Goal: Information Seeking & Learning: Learn about a topic

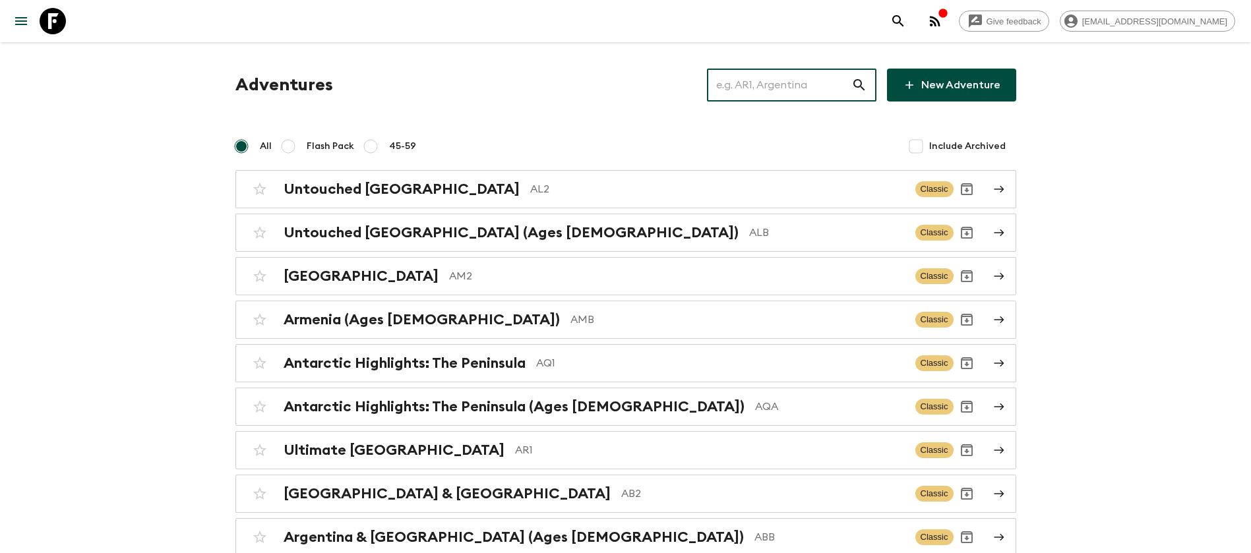
click at [780, 90] on input "text" at bounding box center [779, 85] width 144 height 37
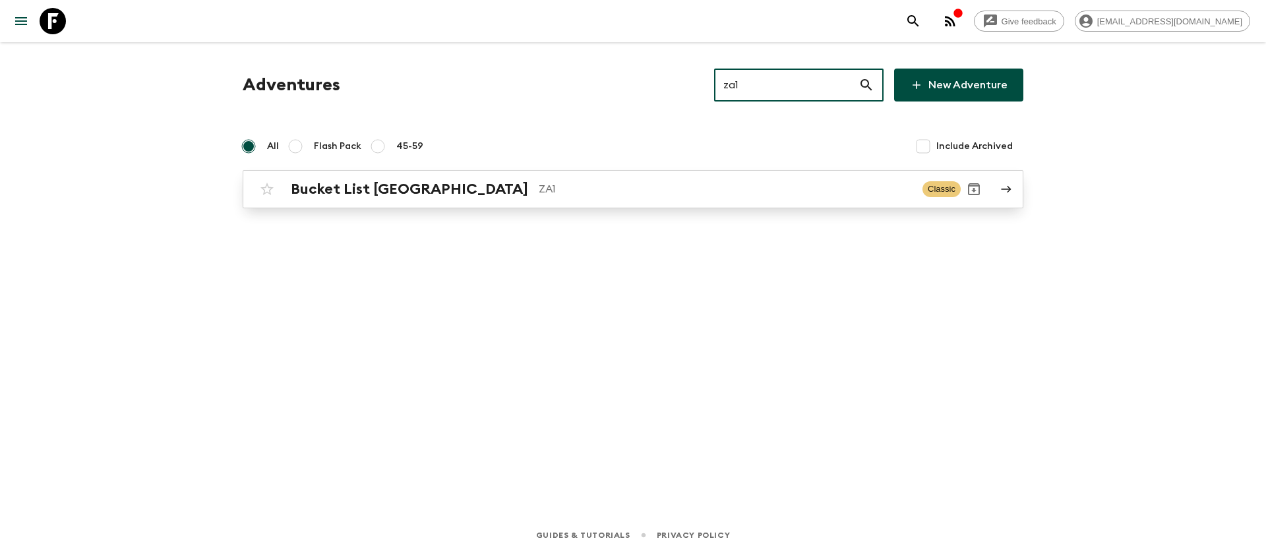
type input "za1"
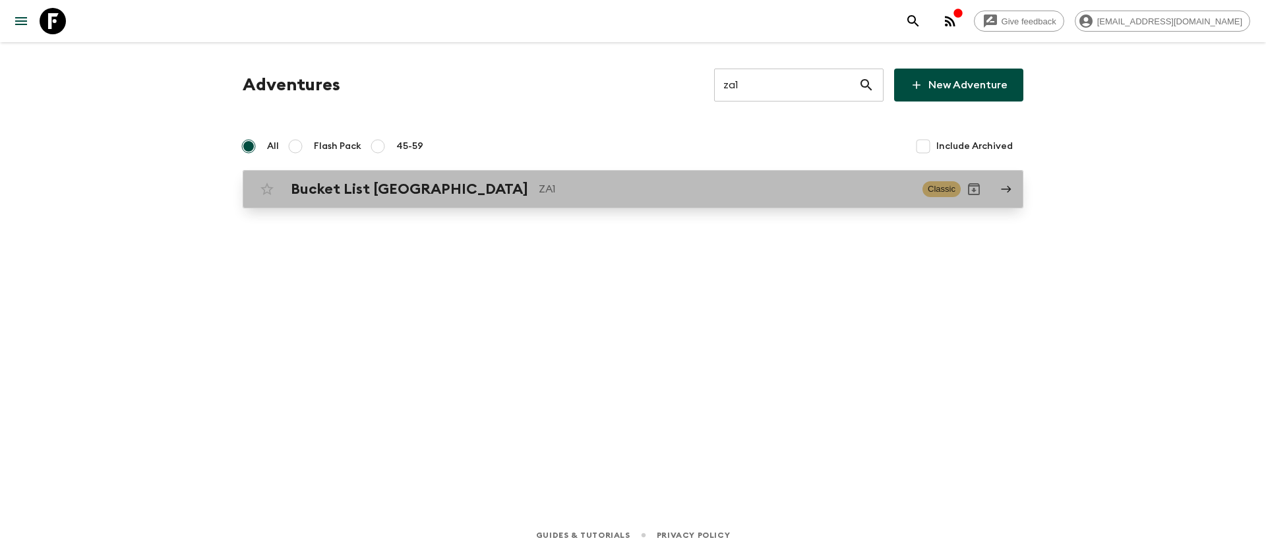
click at [441, 193] on h2 "Bucket List [GEOGRAPHIC_DATA]" at bounding box center [409, 189] width 237 height 17
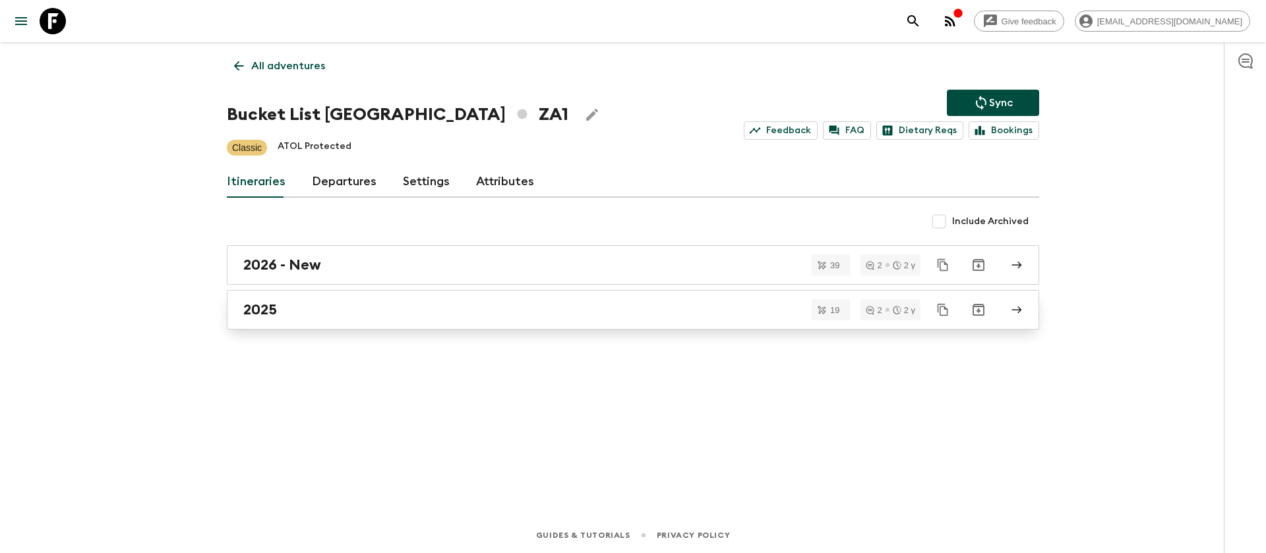
click at [269, 311] on h2 "2025" at bounding box center [260, 309] width 34 height 17
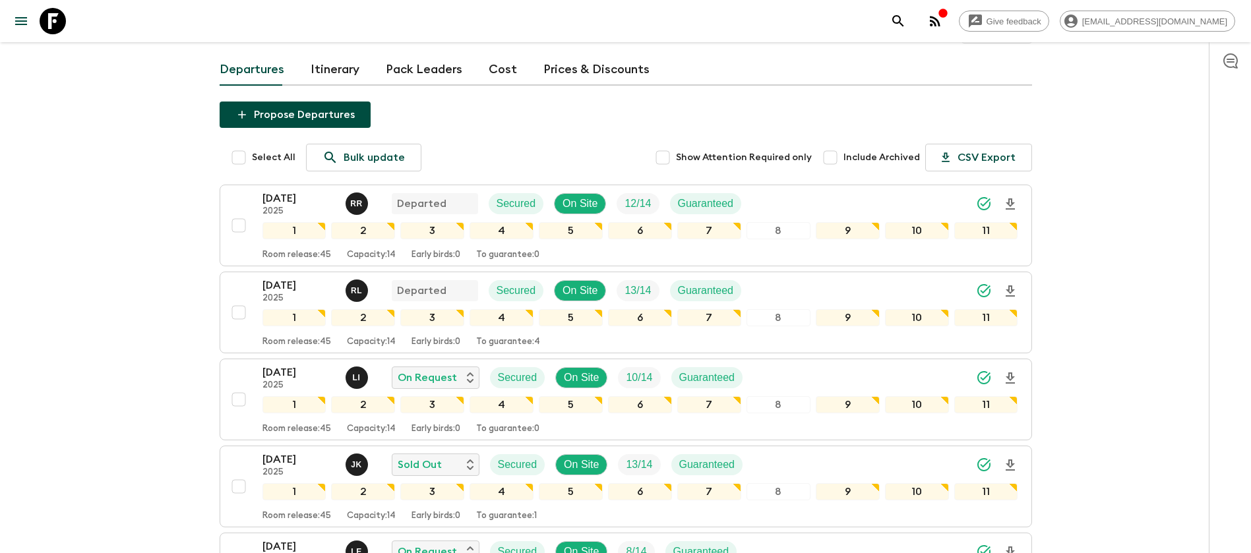
scroll to position [297, 0]
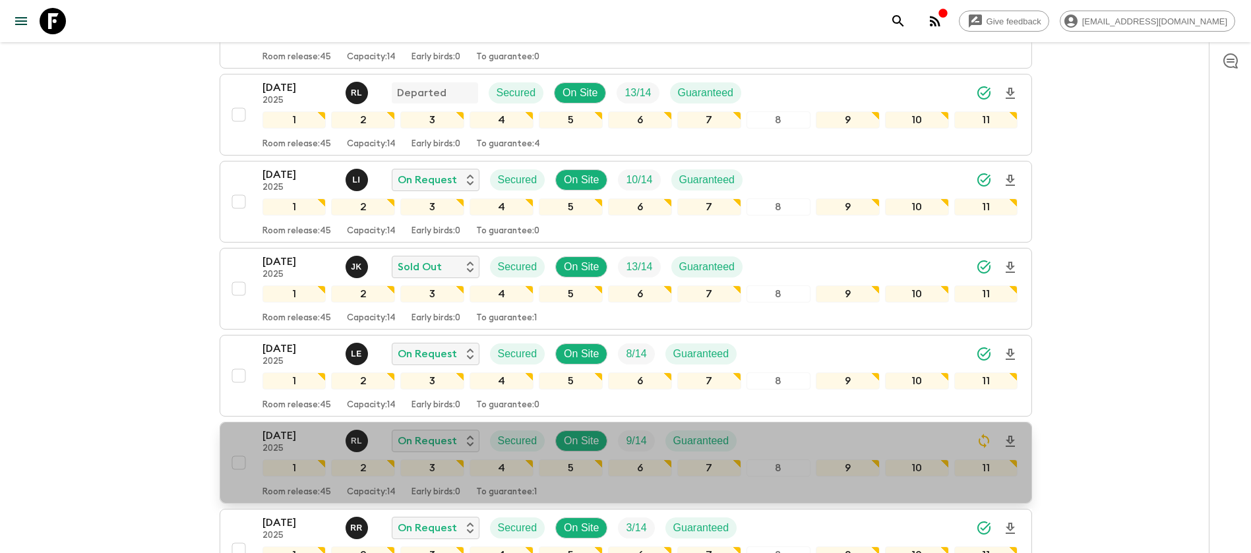
click at [284, 428] on p "[DATE]" at bounding box center [299, 436] width 73 height 16
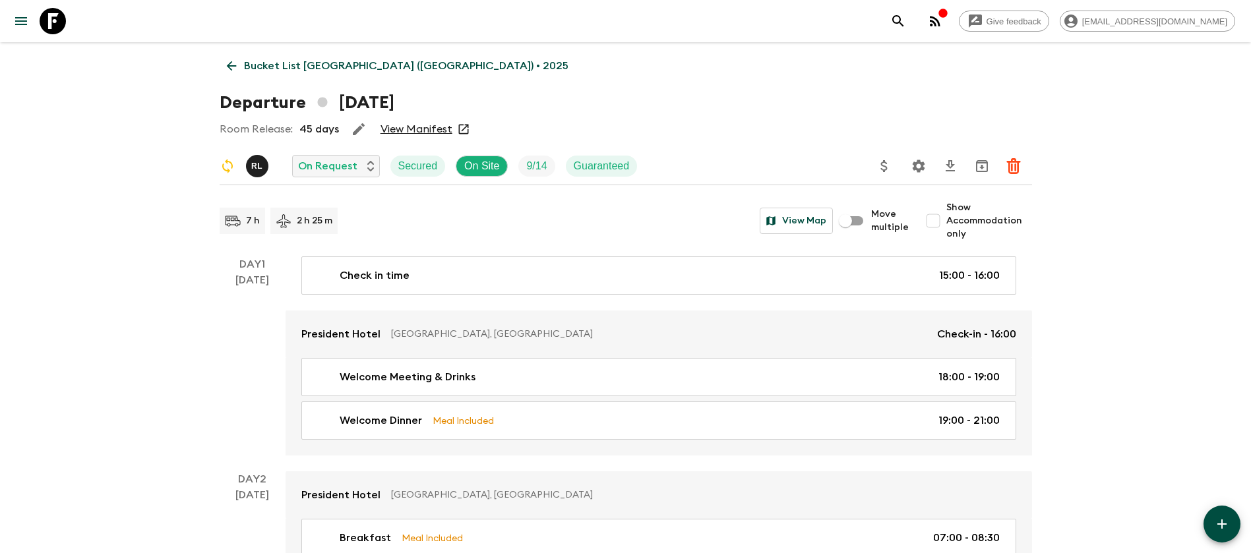
click at [405, 130] on link "View Manifest" at bounding box center [417, 129] width 72 height 13
click at [227, 69] on icon at bounding box center [231, 66] width 15 height 15
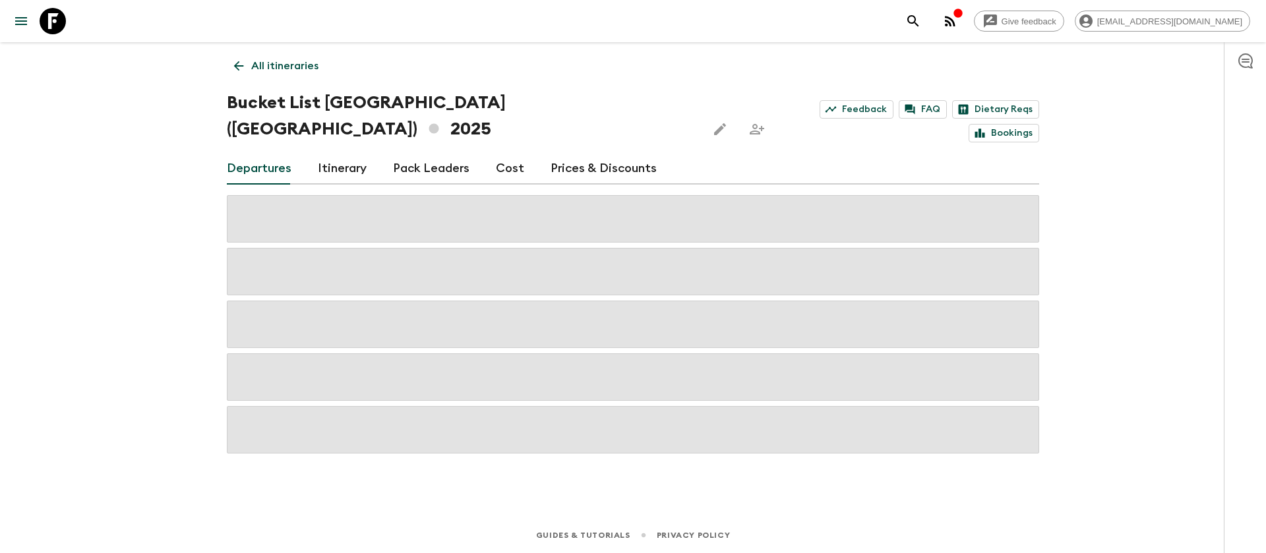
click at [510, 153] on link "Cost" at bounding box center [510, 169] width 28 height 32
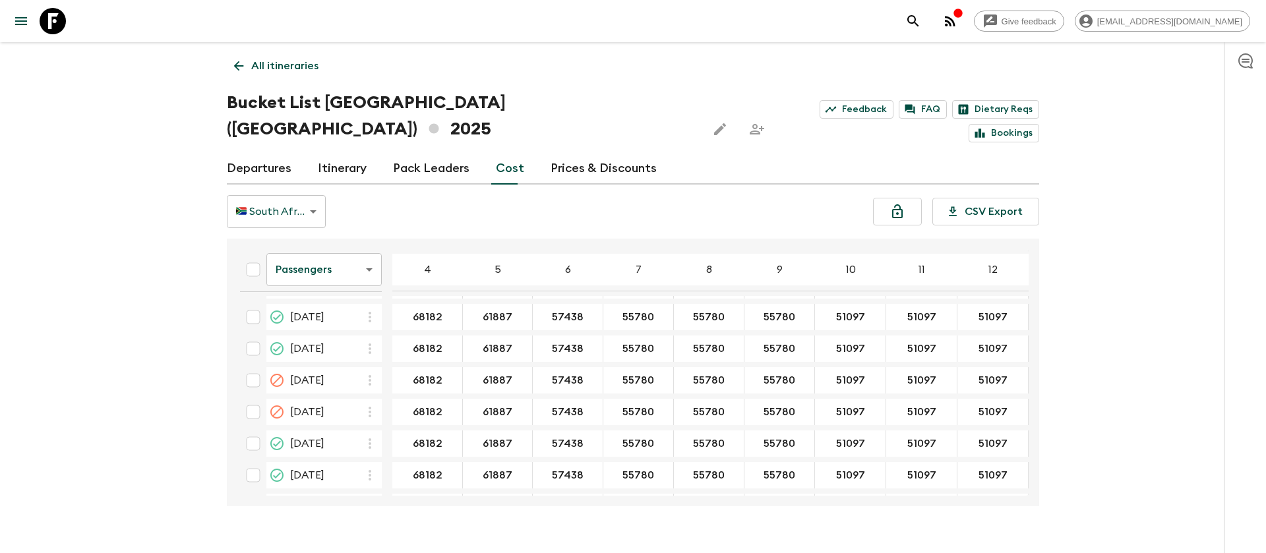
scroll to position [2375, 0]
click at [321, 249] on body "Give feedback [EMAIL_ADDRESS][DOMAIN_NAME] All itineraries Bucket List [GEOGRAP…" at bounding box center [633, 289] width 1266 height 579
click at [333, 292] on li "Extras" at bounding box center [323, 296] width 115 height 21
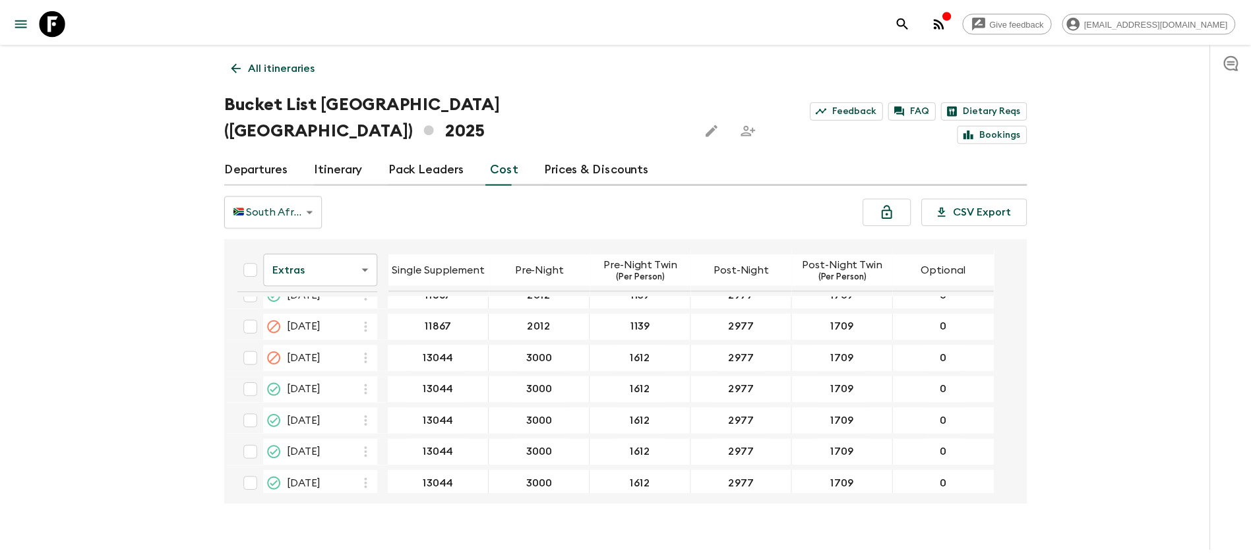
scroll to position [2327, 0]
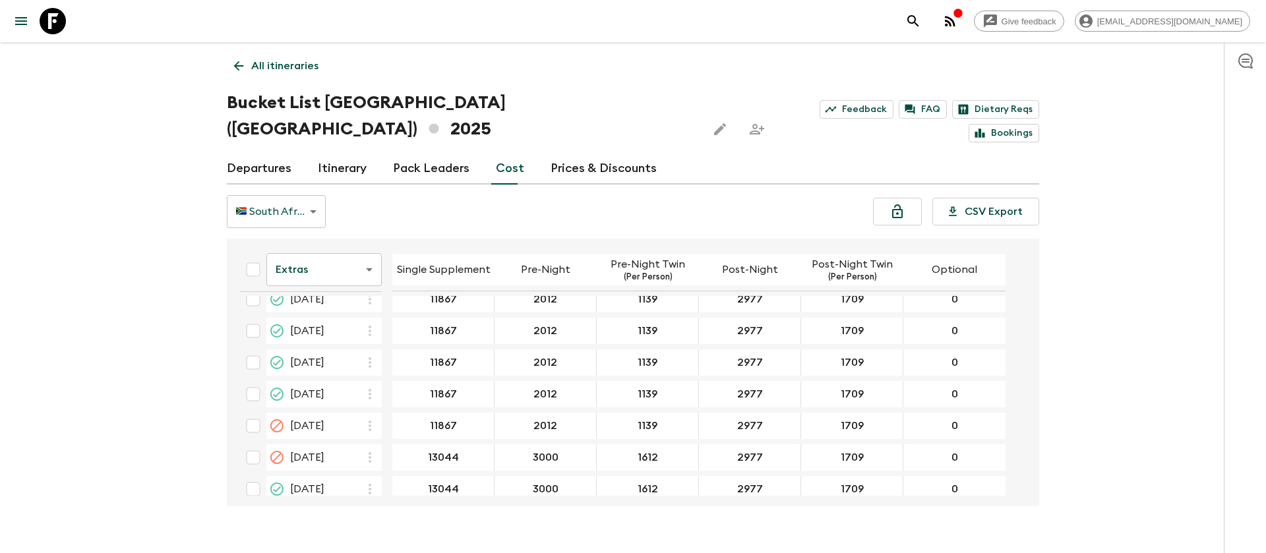
click at [55, 28] on icon at bounding box center [53, 21] width 26 height 26
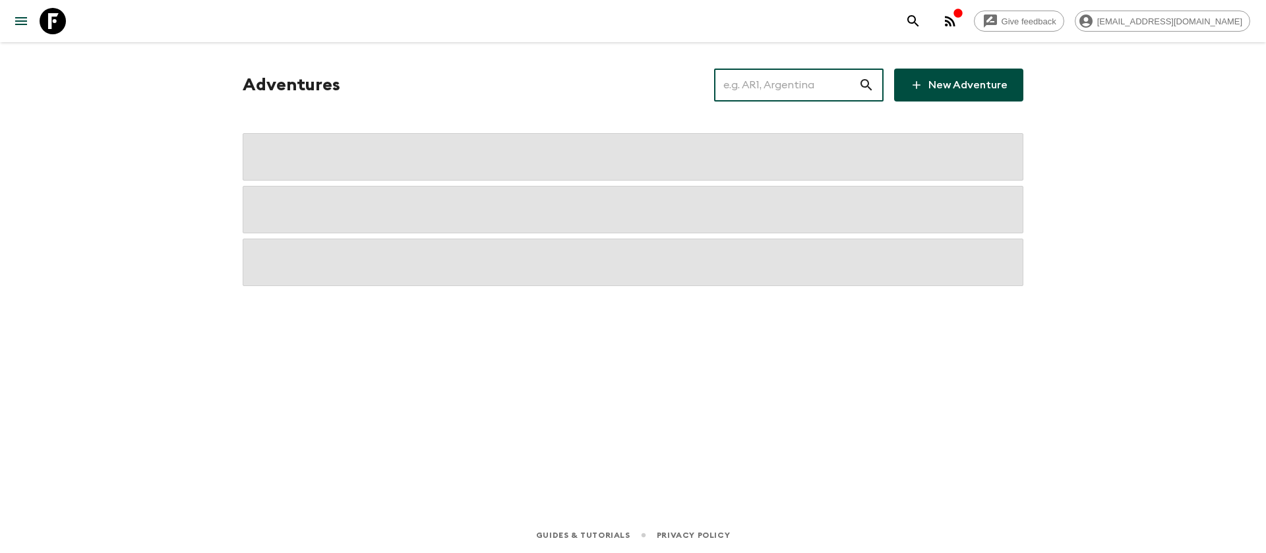
click at [778, 93] on input "text" at bounding box center [786, 85] width 144 height 37
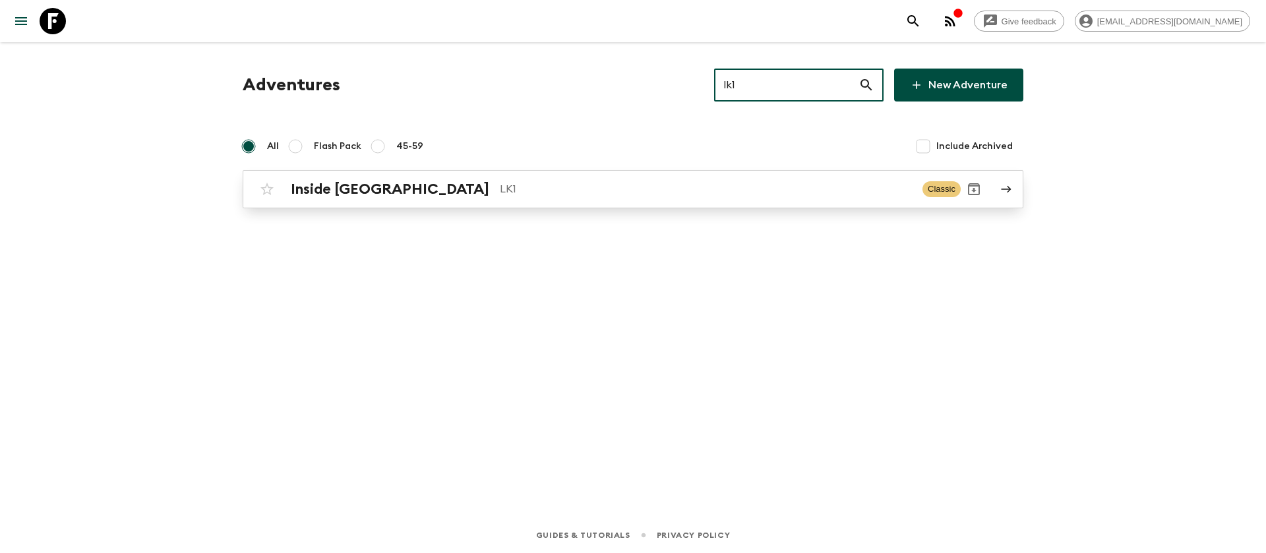
type input "lk1"
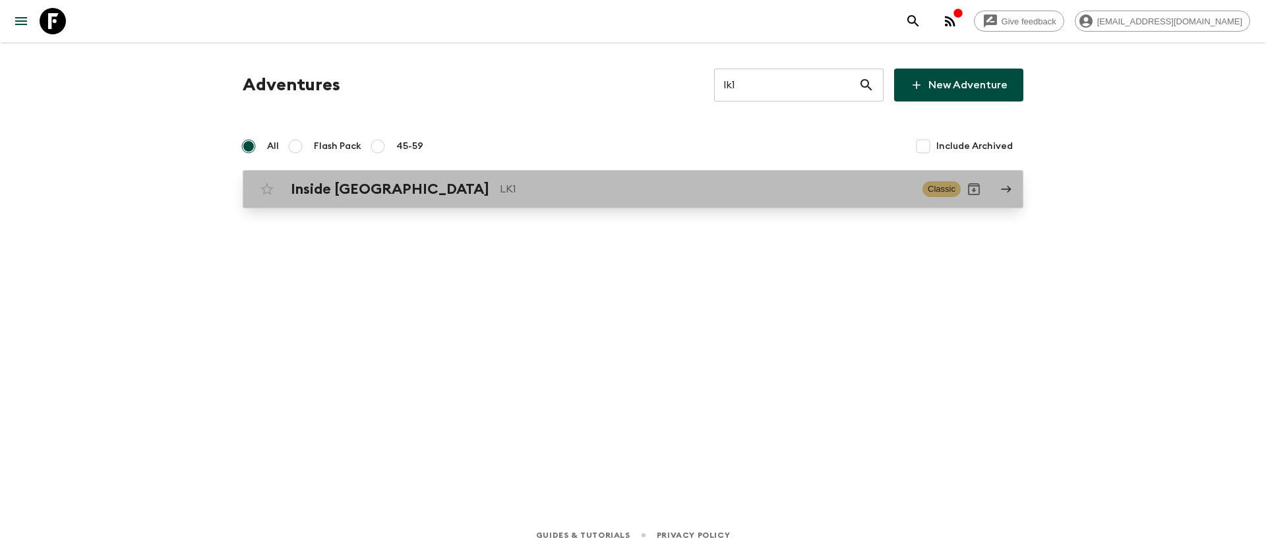
click at [500, 191] on p "LK1" at bounding box center [706, 189] width 412 height 16
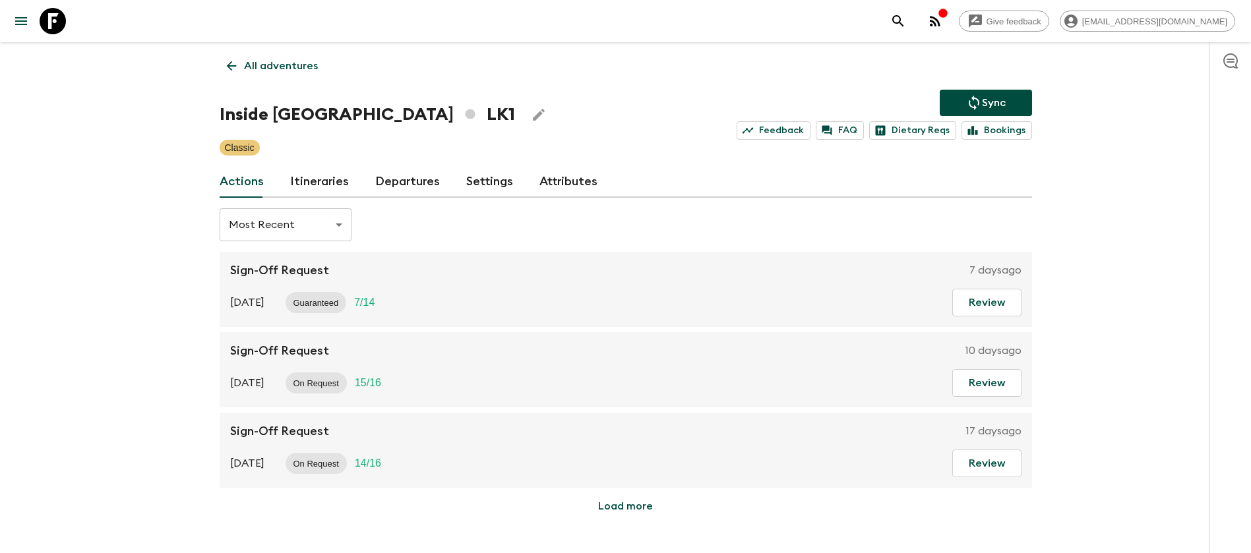
click at [350, 189] on div "Actions Itineraries Departures Settings Attributes" at bounding box center [626, 182] width 813 height 32
click at [334, 181] on link "Itineraries" at bounding box center [319, 182] width 59 height 32
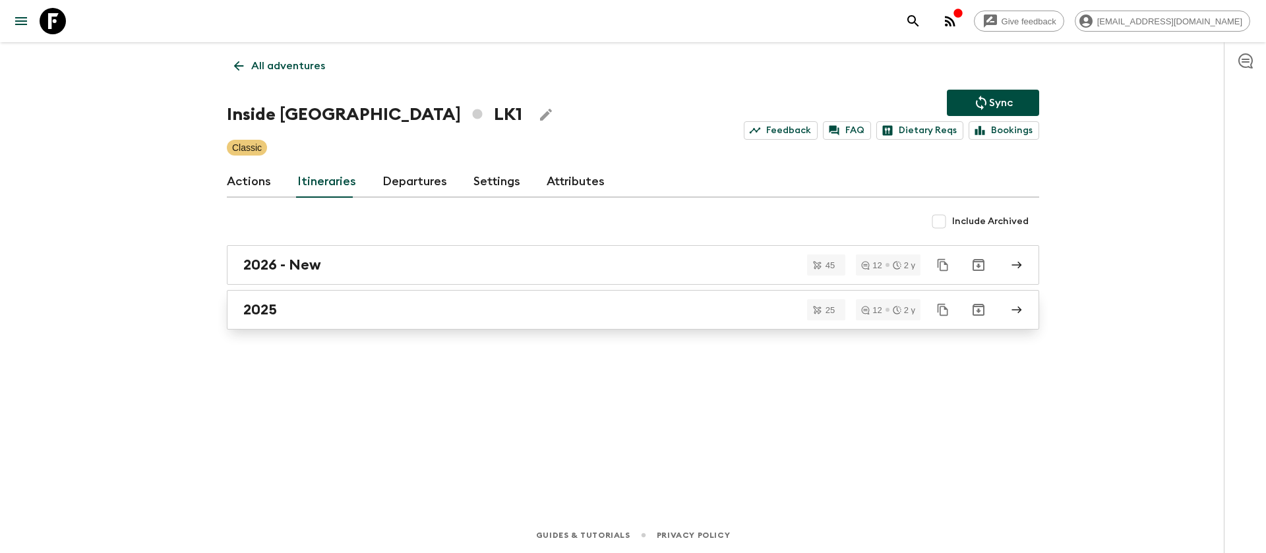
click at [284, 312] on div "2025" at bounding box center [620, 309] width 755 height 17
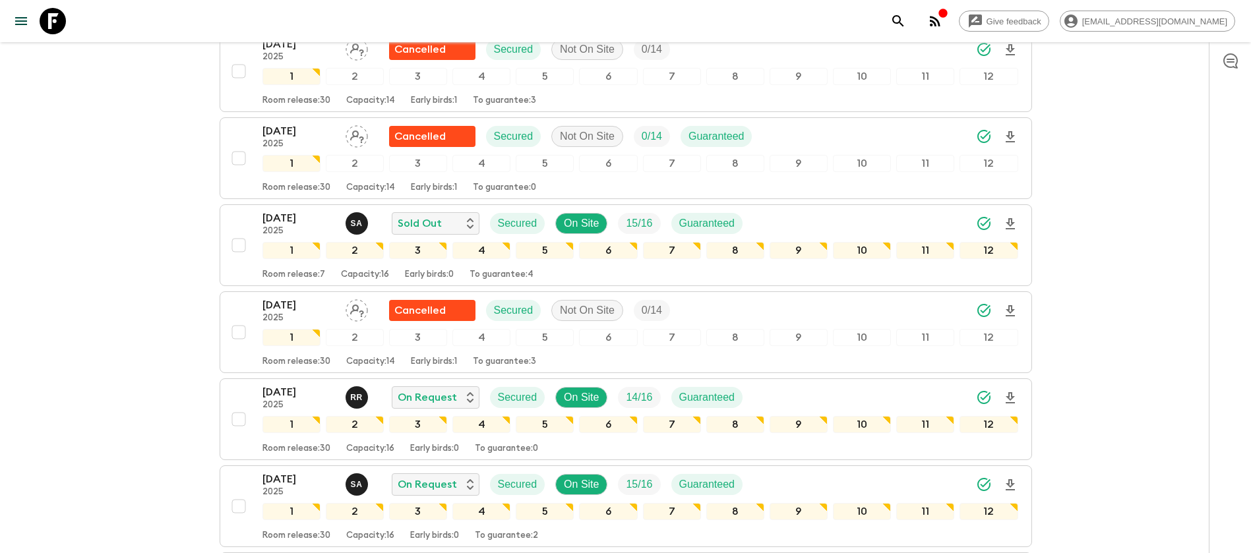
scroll to position [693, 0]
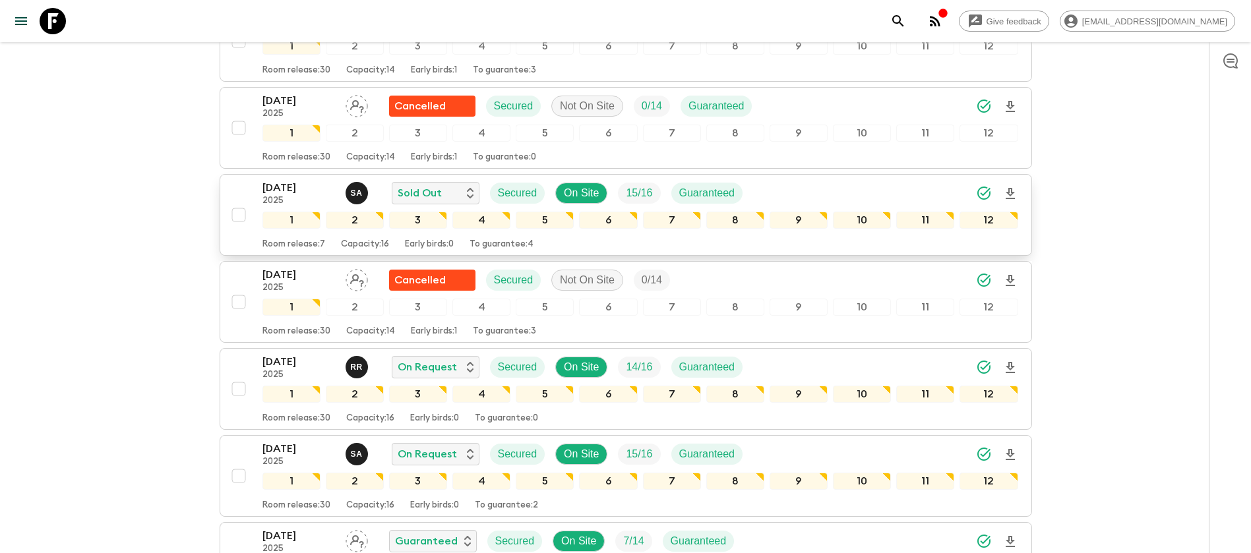
click at [313, 186] on p "[DATE]" at bounding box center [299, 188] width 73 height 16
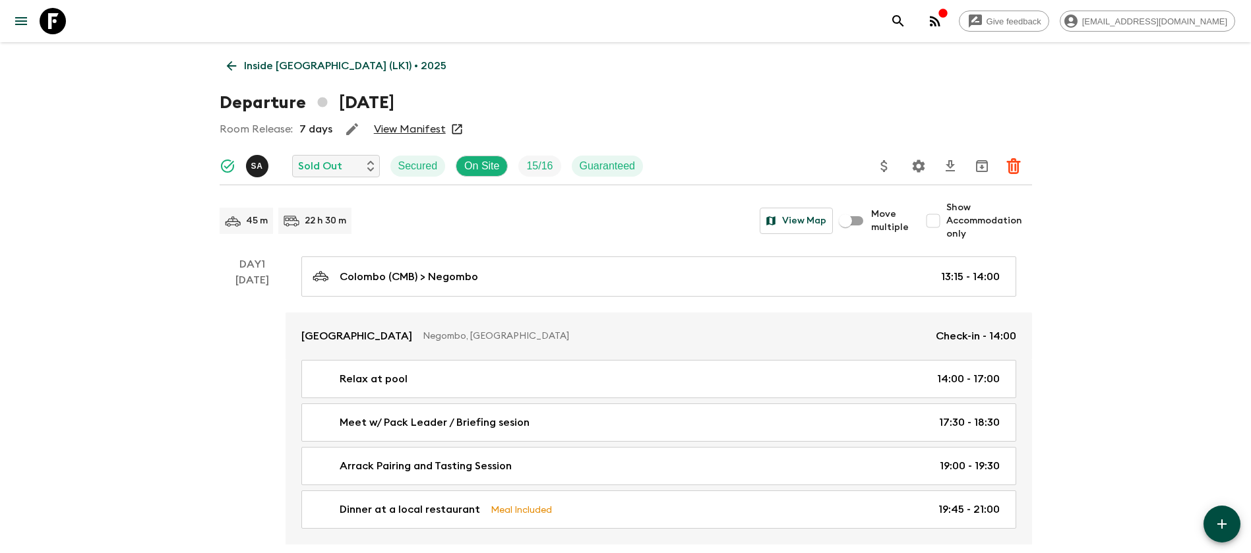
click at [401, 128] on link "View Manifest" at bounding box center [410, 129] width 72 height 13
click at [235, 67] on icon at bounding box center [231, 66] width 15 height 15
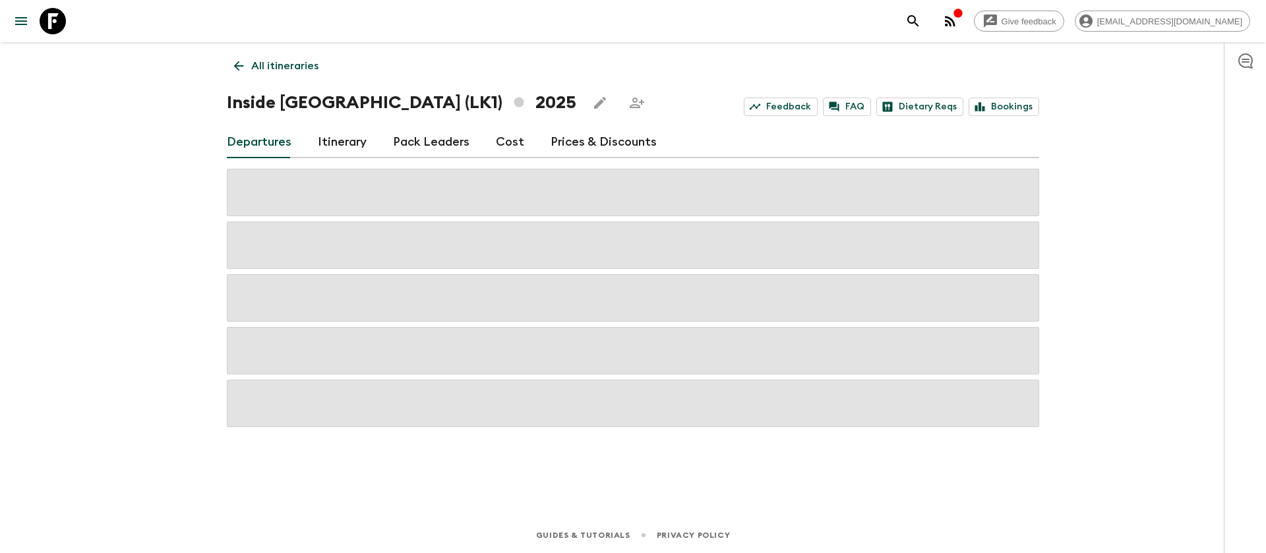
click at [511, 139] on link "Cost" at bounding box center [510, 143] width 28 height 32
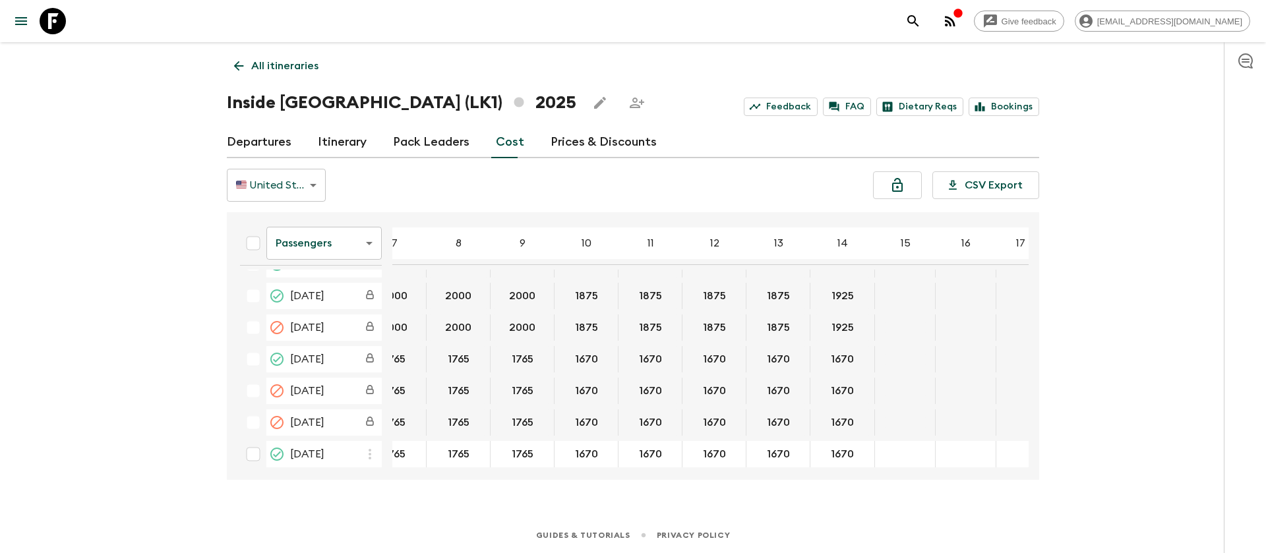
scroll to position [693, 226]
